Goal: Book appointment/travel/reservation

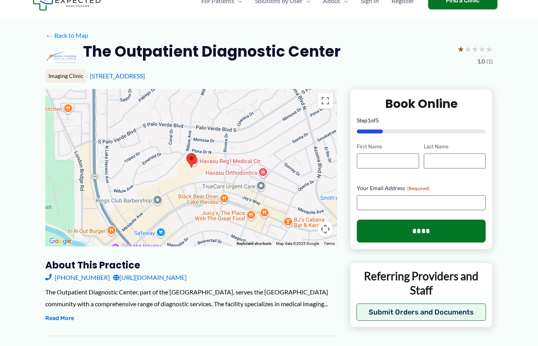
scroll to position [33, 0]
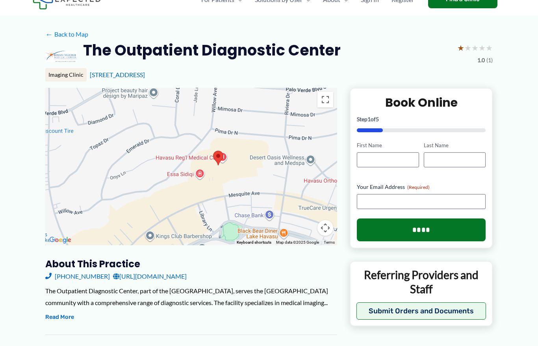
click at [377, 92] on div "**********" at bounding box center [421, 168] width 143 height 161
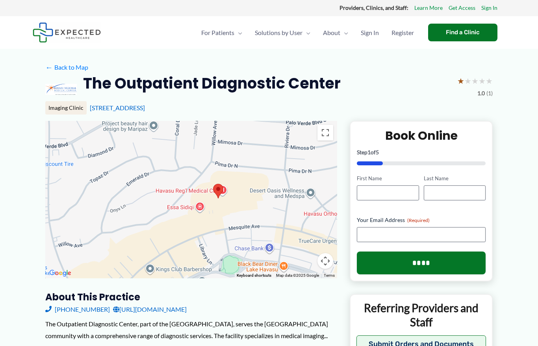
scroll to position [37, 0]
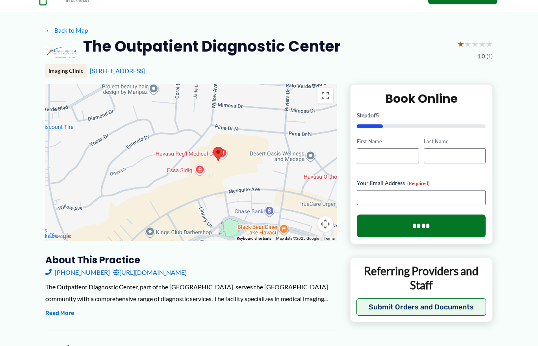
click at [77, 33] on link "← Back to Map" at bounding box center [66, 30] width 43 height 12
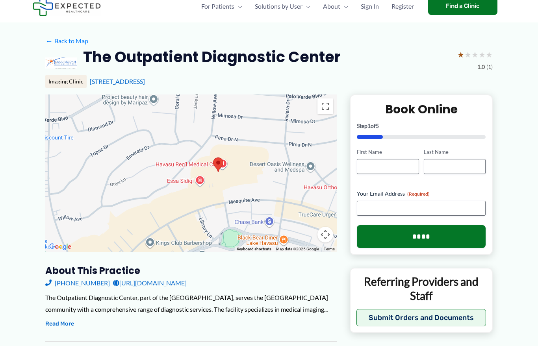
scroll to position [26, 0]
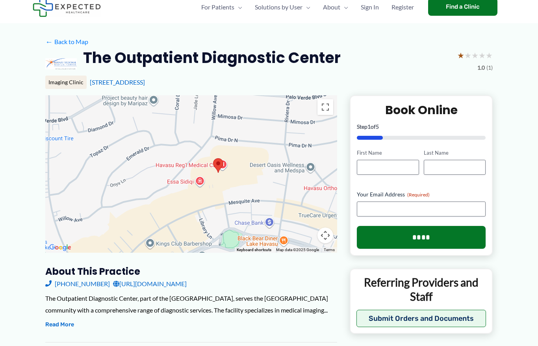
click at [82, 39] on link "← Back to Map" at bounding box center [66, 42] width 43 height 12
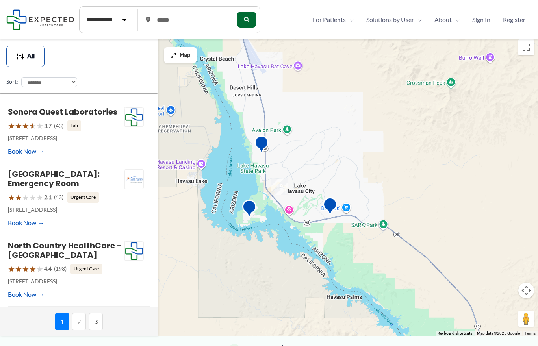
click at [102, 111] on link "Sonora Quest Laboratories" at bounding box center [62, 111] width 109 height 11
